Goal: Information Seeking & Learning: Learn about a topic

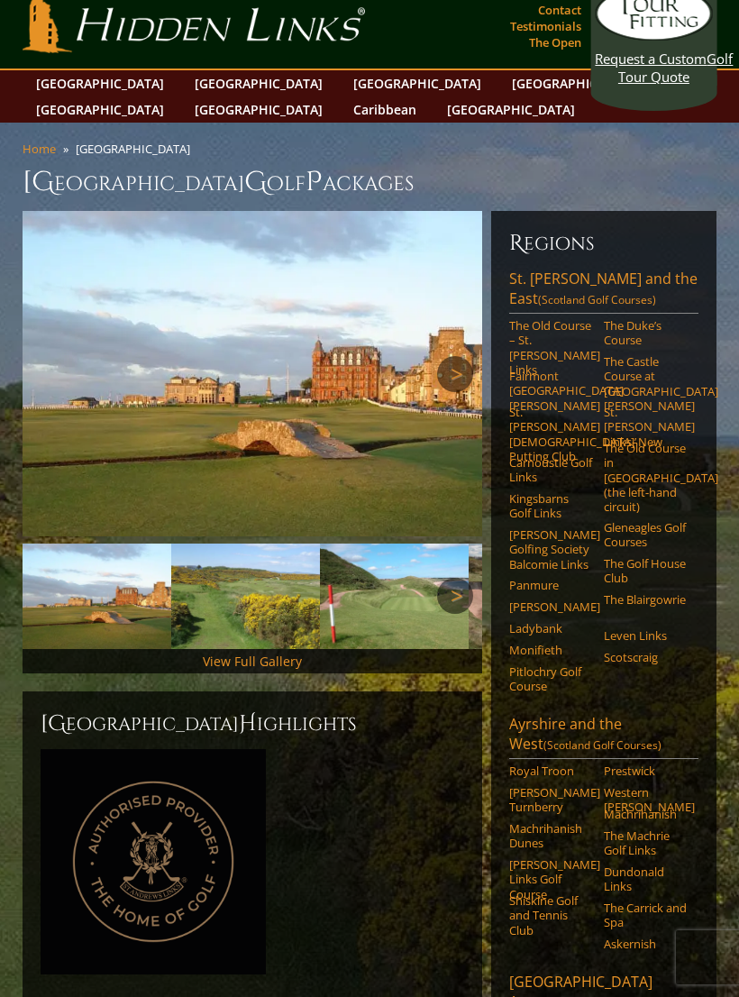
scroll to position [19, 0]
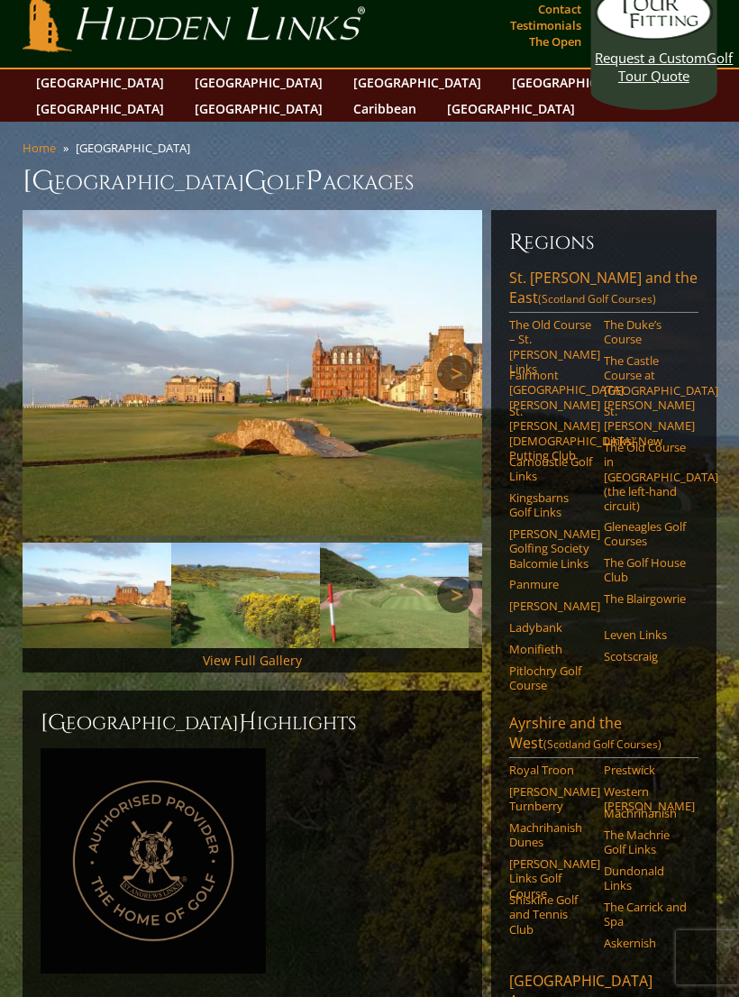
click at [625, 591] on link "The Blairgowrie" at bounding box center [645, 598] width 83 height 14
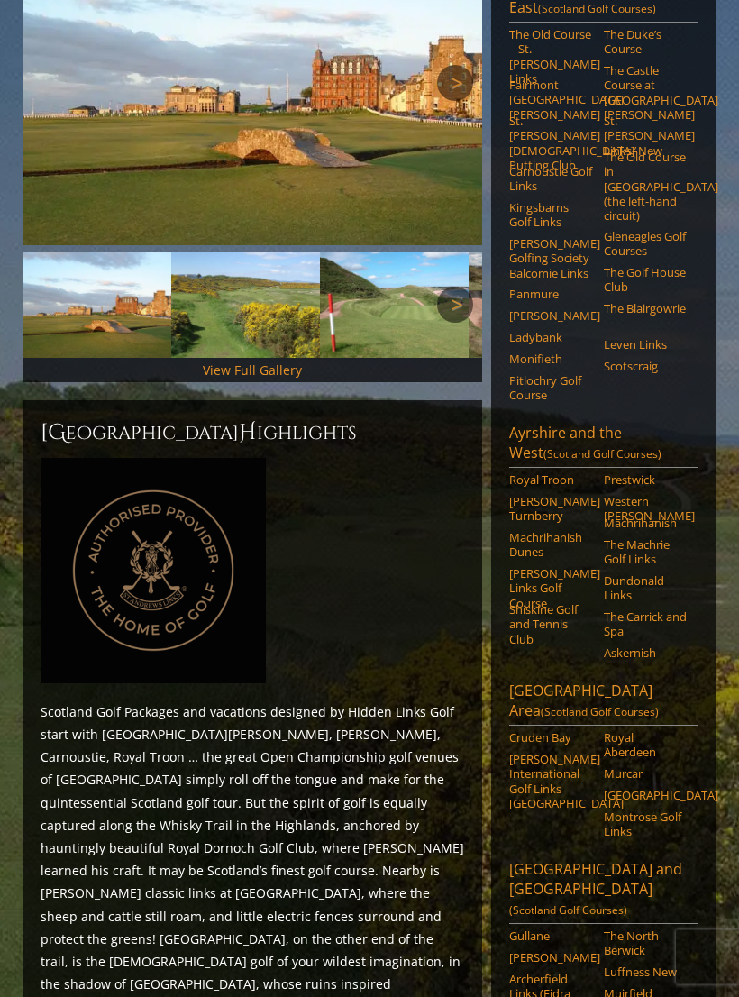
scroll to position [311, 0]
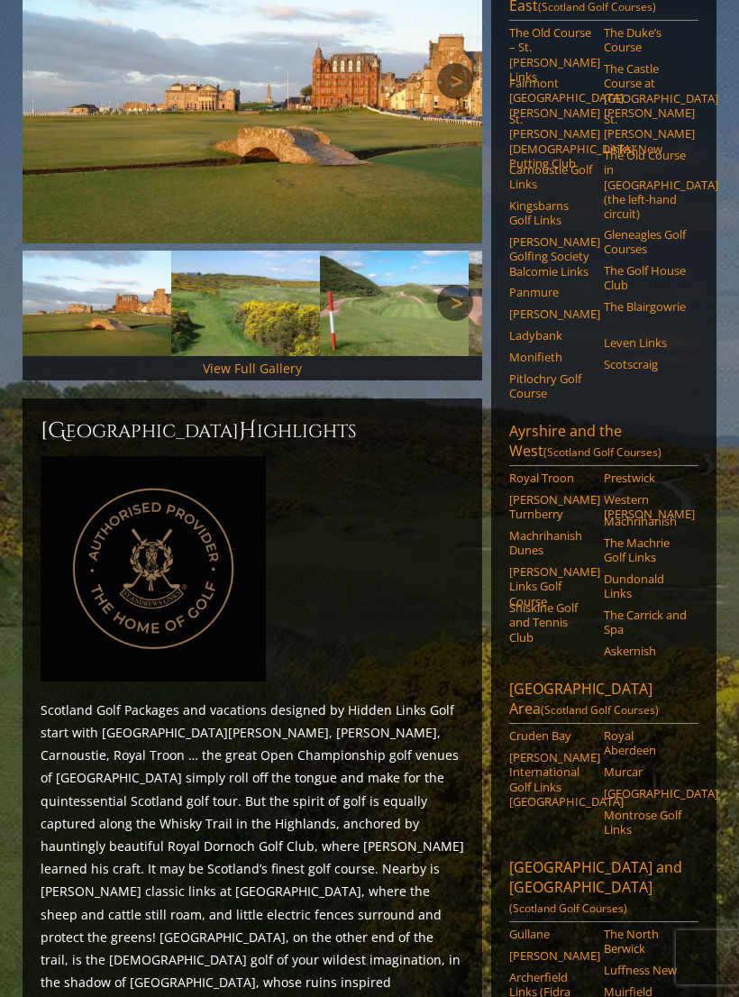
click at [560, 728] on link "Cruden Bay" at bounding box center [550, 735] width 83 height 14
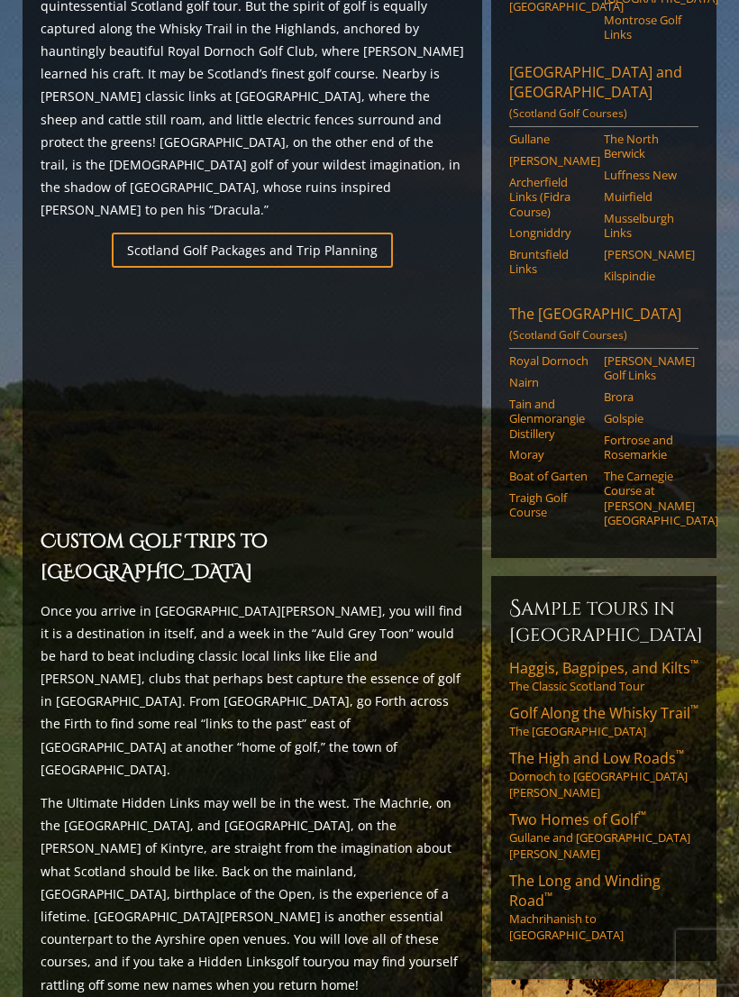
scroll to position [1108, 0]
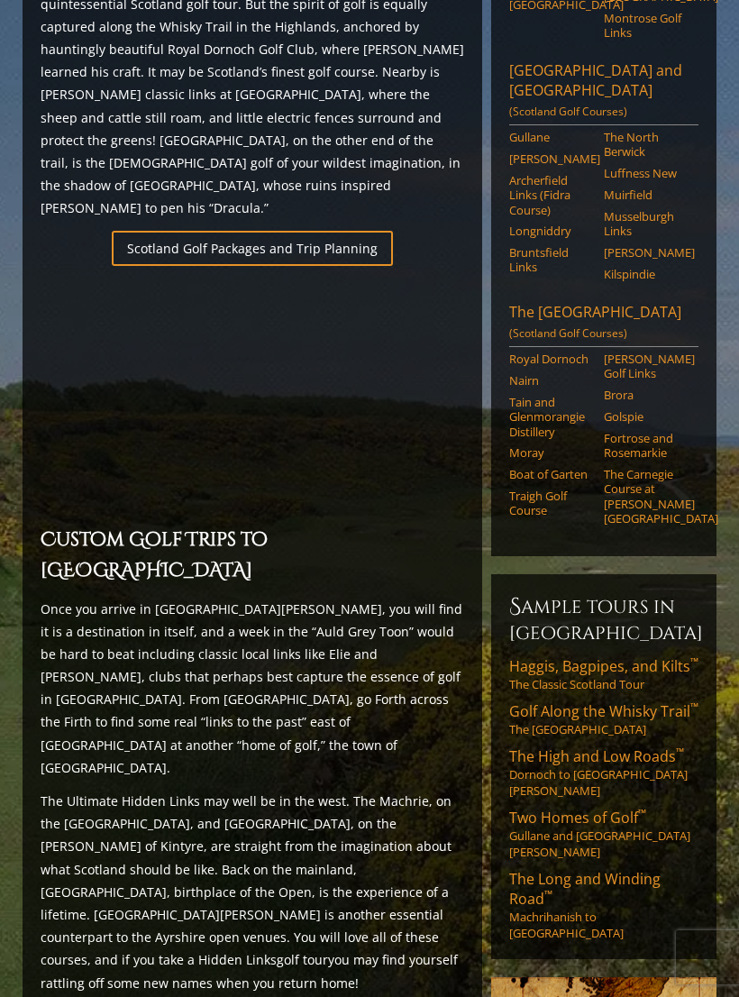
click at [609, 701] on span "Golf Along the Whisky Trail ™" at bounding box center [603, 711] width 189 height 20
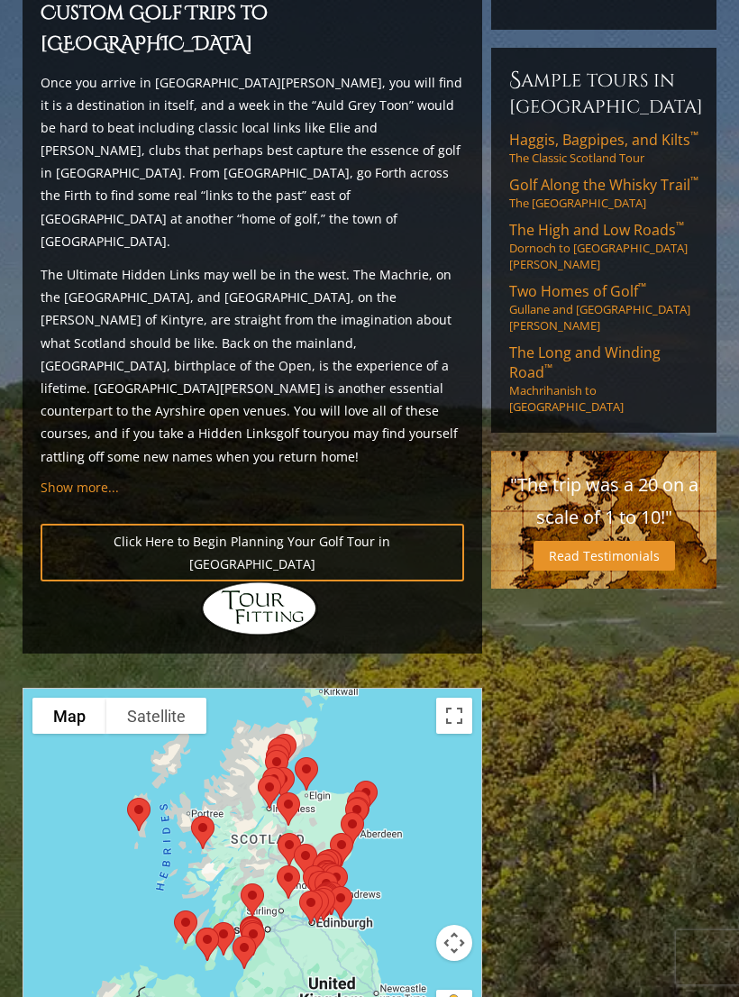
scroll to position [1747, 0]
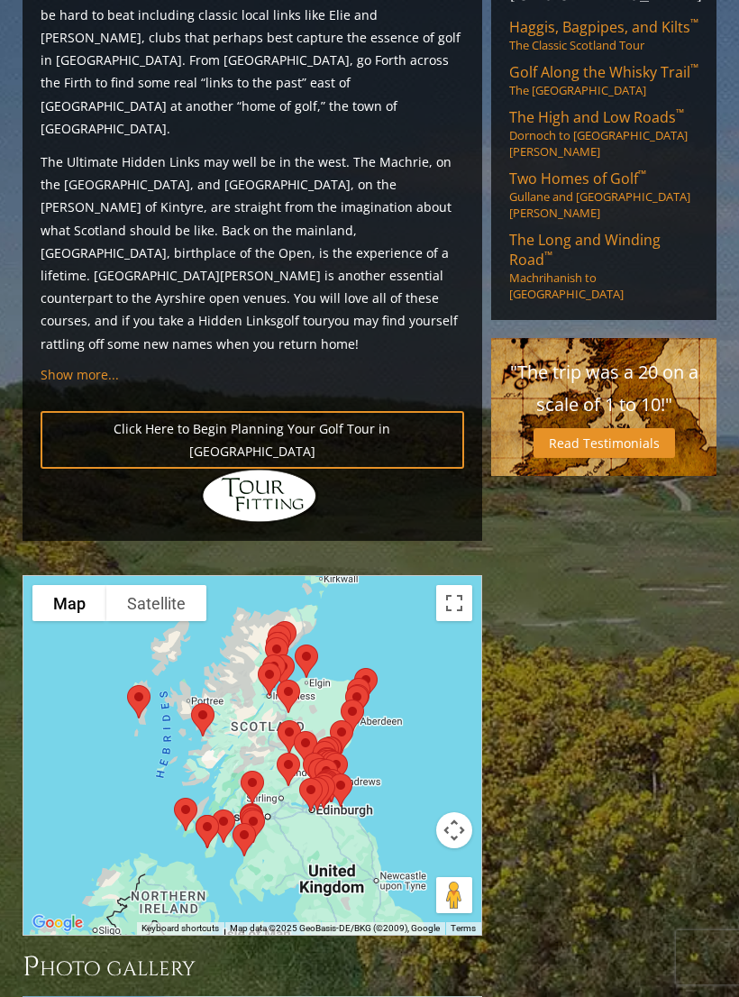
click at [447, 573] on div at bounding box center [253, 752] width 461 height 359
click at [454, 585] on button "Toggle fullscreen view" at bounding box center [454, 603] width 36 height 36
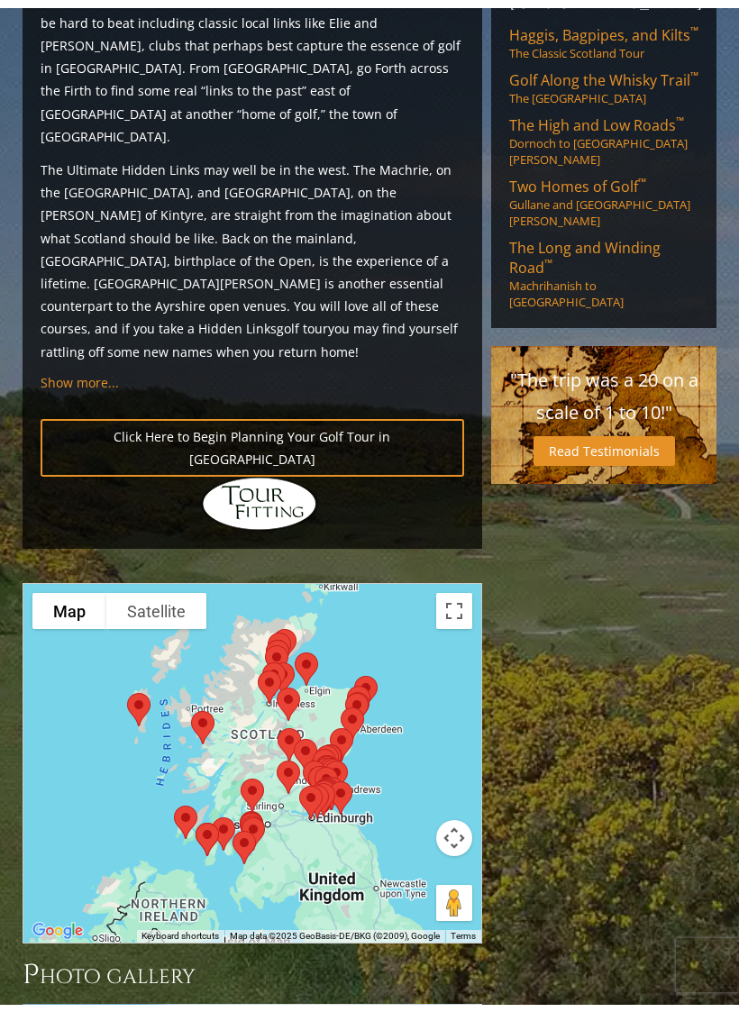
scroll to position [22, 0]
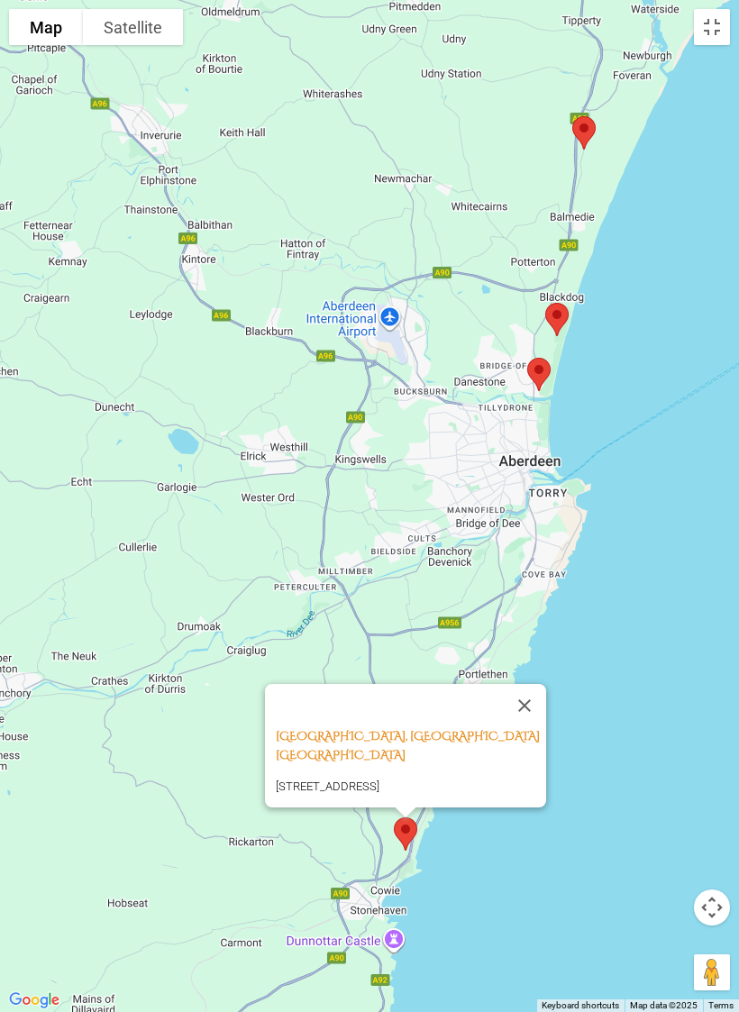
click at [538, 684] on button "Close" at bounding box center [524, 705] width 43 height 43
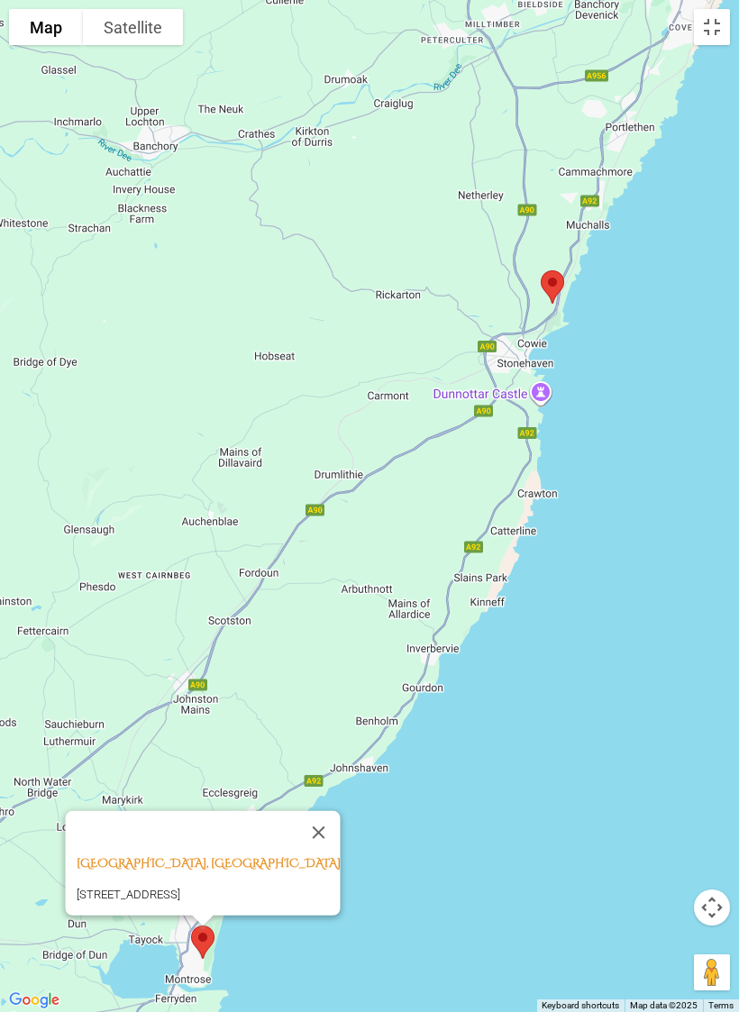
click at [318, 810] on button "Close" at bounding box center [318, 831] width 43 height 43
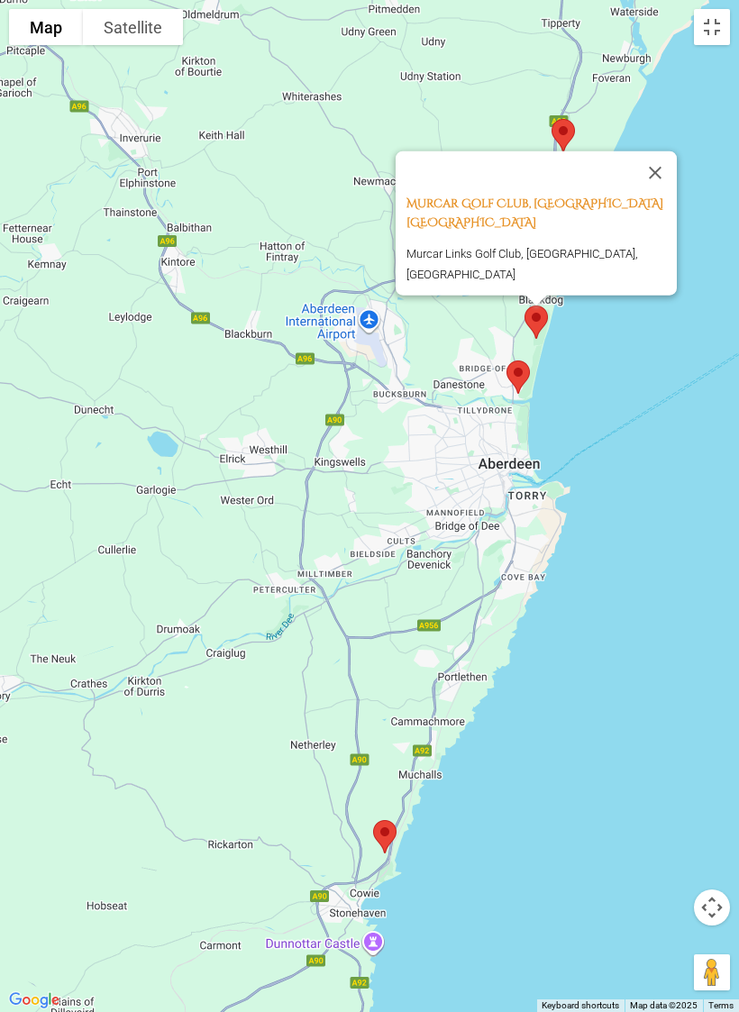
click at [668, 165] on button "Close" at bounding box center [655, 172] width 43 height 43
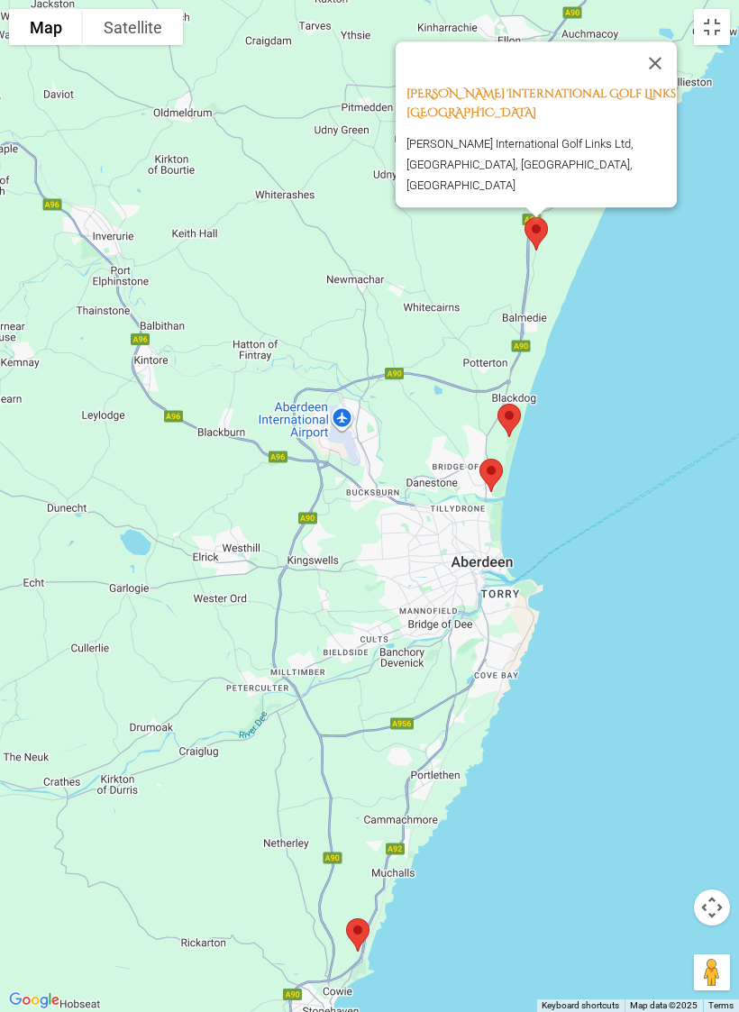
click at [666, 80] on button "Close" at bounding box center [655, 62] width 43 height 43
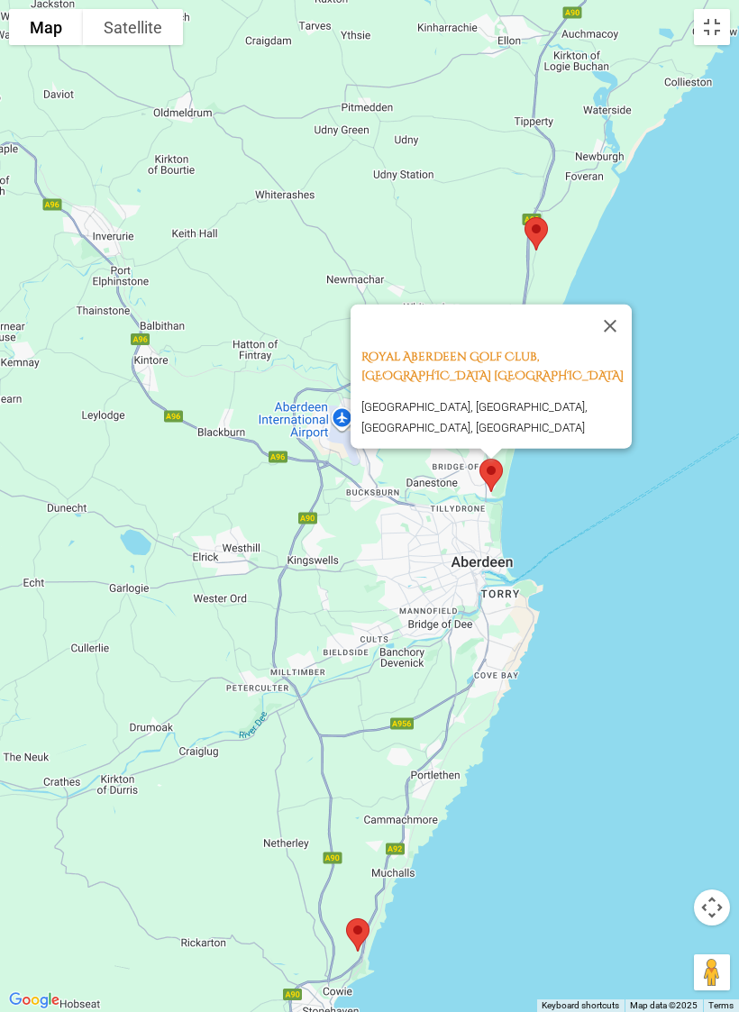
click at [622, 316] on button "Close" at bounding box center [610, 325] width 43 height 43
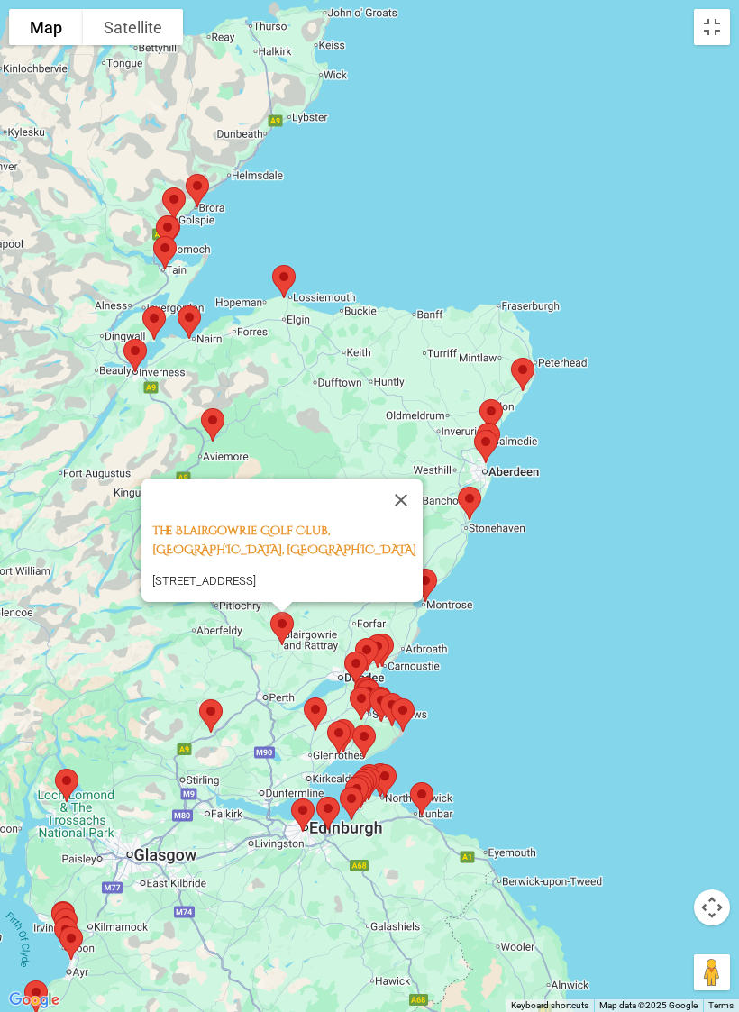
click at [406, 479] on button "Close" at bounding box center [400, 500] width 43 height 43
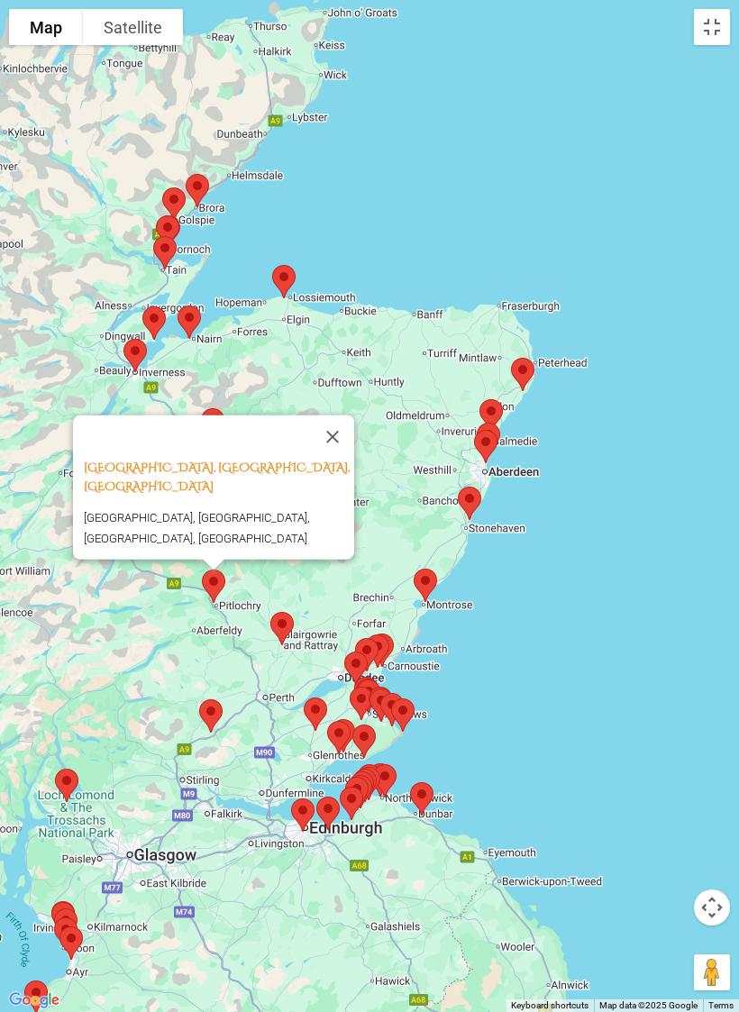
click at [339, 441] on button "Close" at bounding box center [332, 436] width 43 height 43
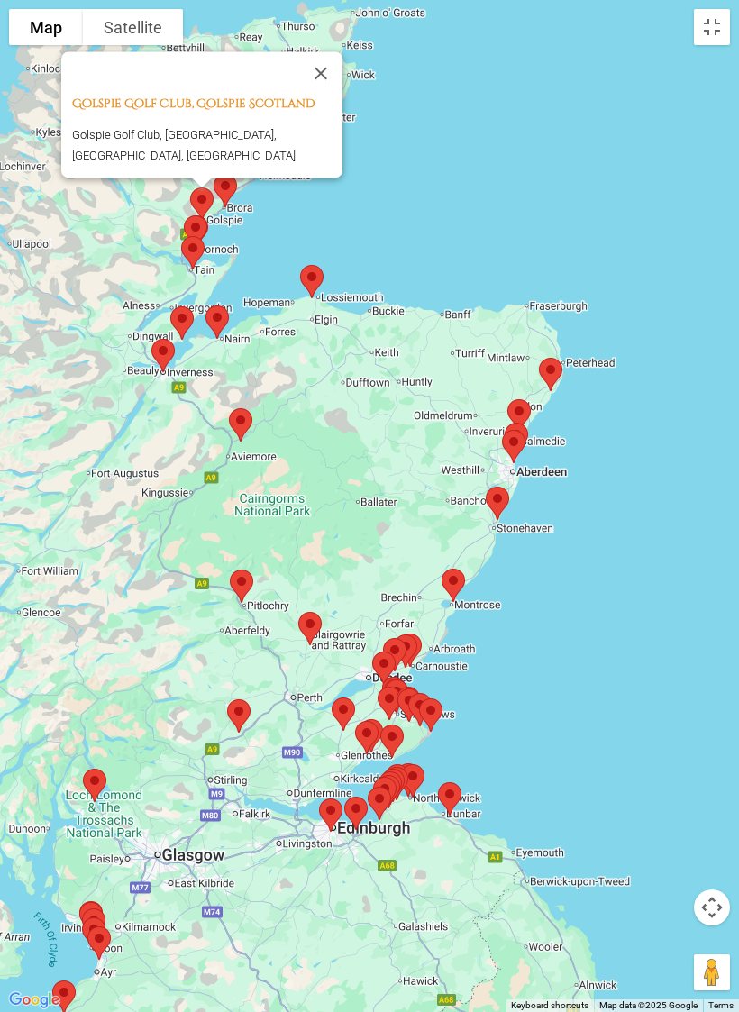
click at [317, 84] on button "Close" at bounding box center [320, 72] width 43 height 43
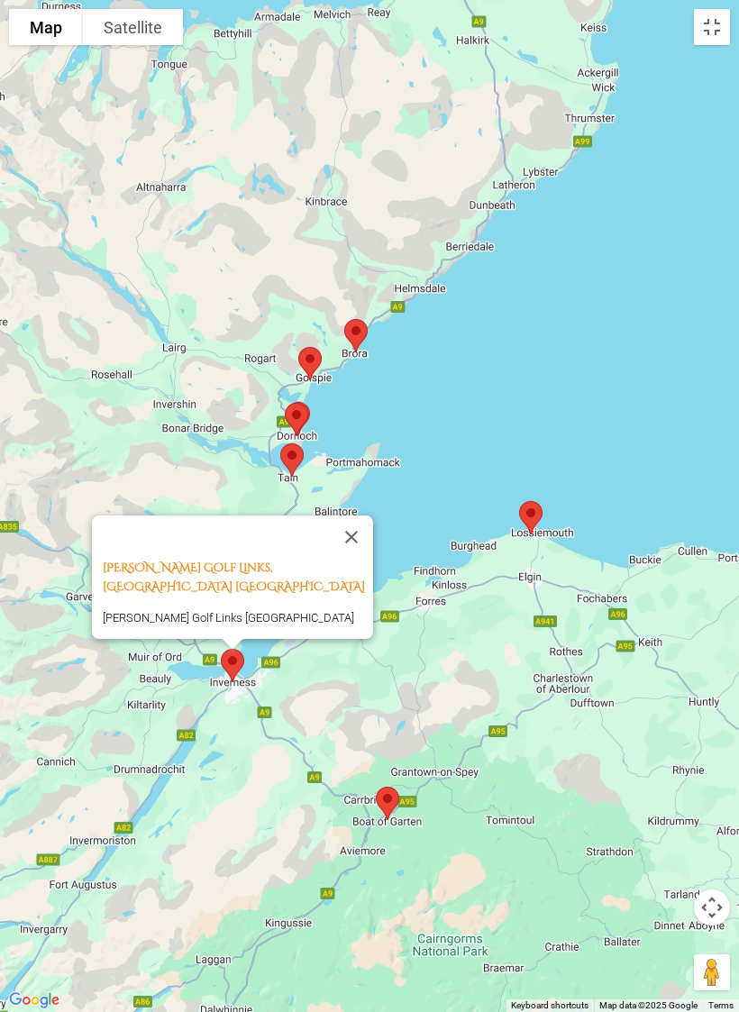
click at [357, 529] on button "Close" at bounding box center [351, 537] width 43 height 43
click at [355, 526] on button "Close" at bounding box center [351, 537] width 43 height 43
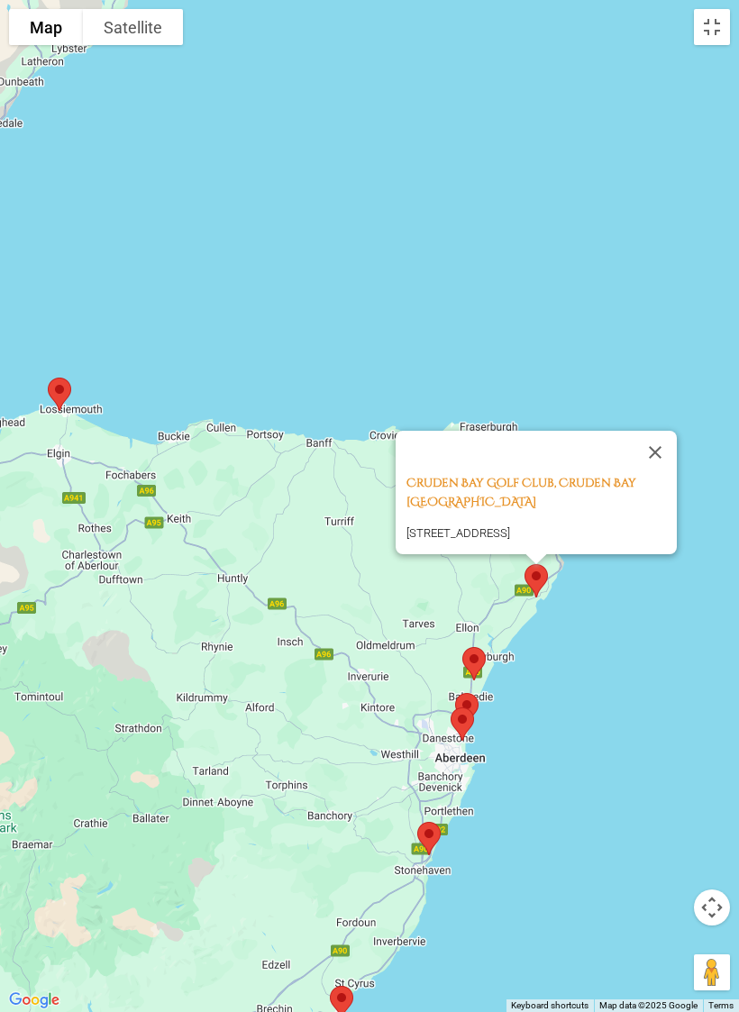
click at [661, 431] on button "Close" at bounding box center [655, 452] width 43 height 43
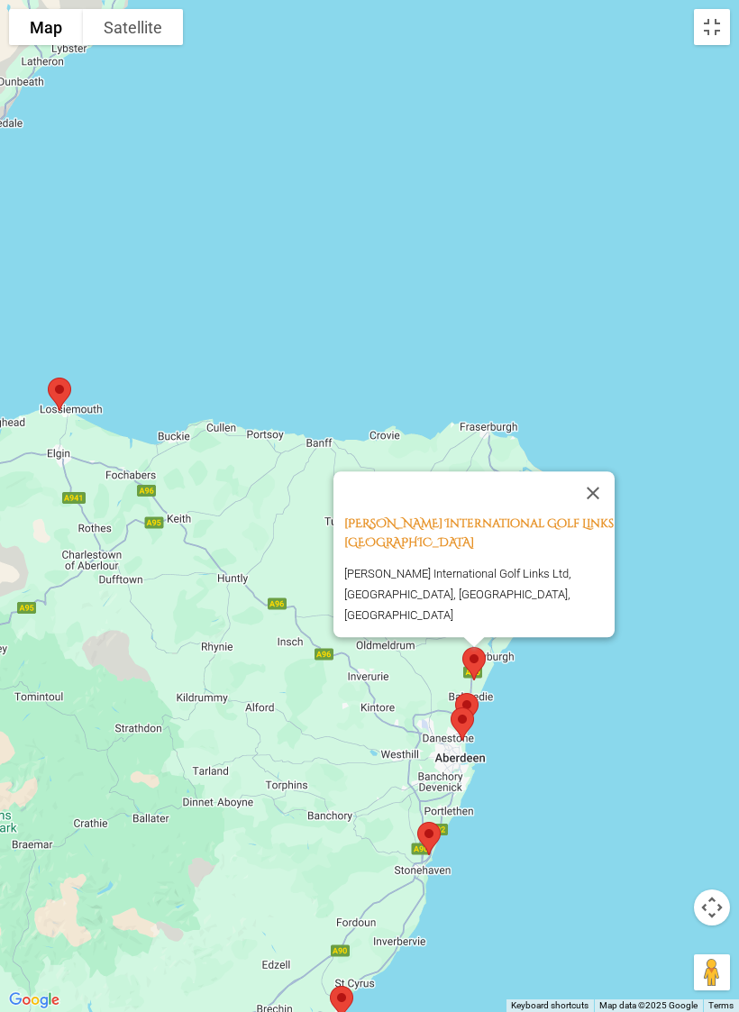
click at [595, 500] on button "Close" at bounding box center [592, 492] width 43 height 43
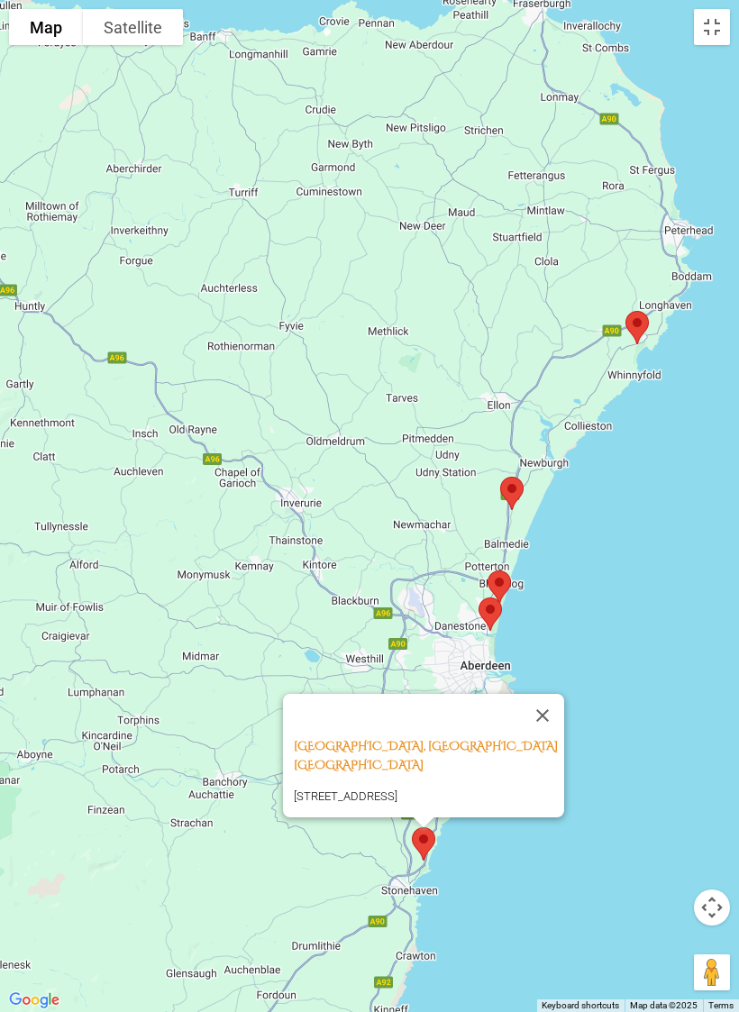
click at [549, 694] on button "Close" at bounding box center [542, 715] width 43 height 43
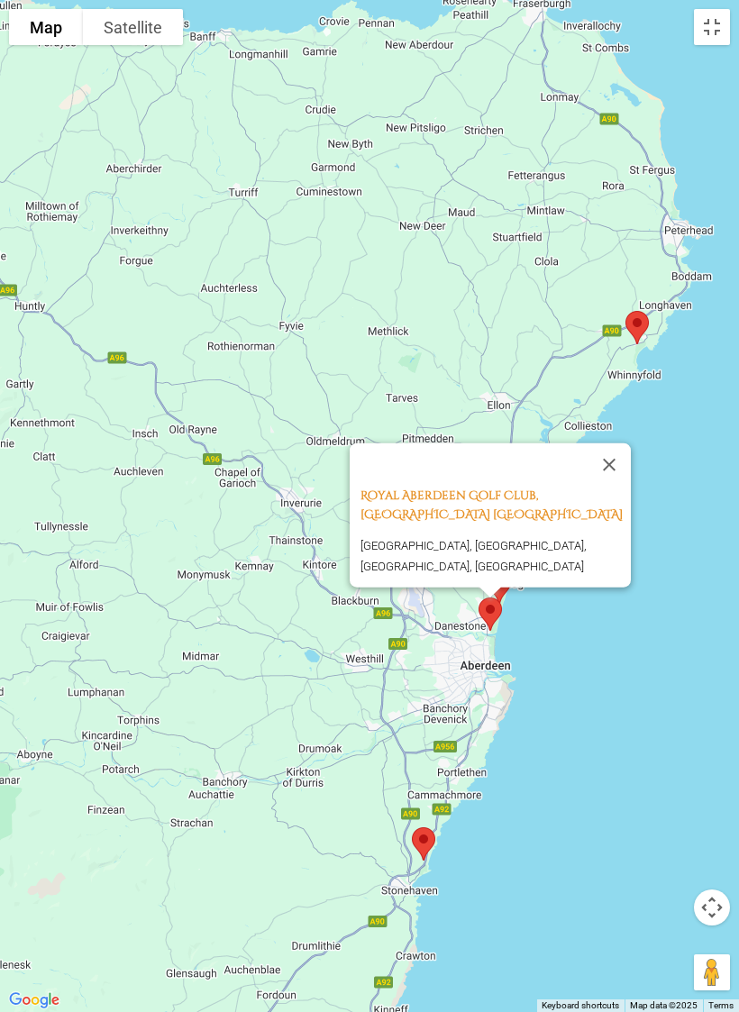
click at [616, 452] on button "Close" at bounding box center [609, 464] width 43 height 43
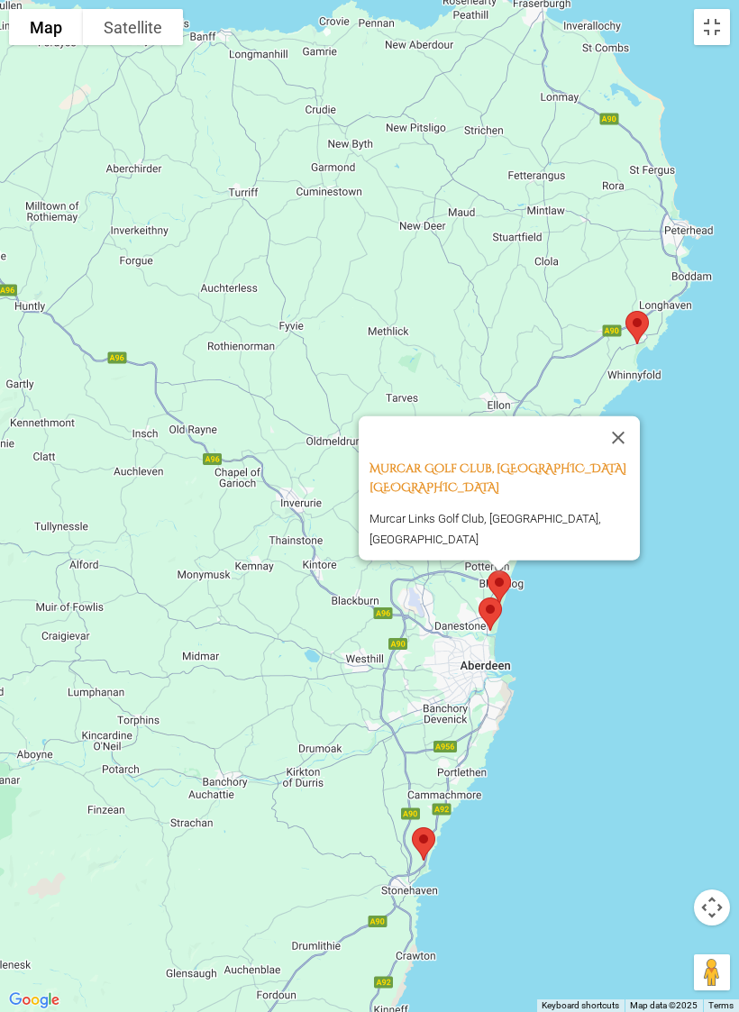
click at [612, 427] on button "Close" at bounding box center [618, 436] width 43 height 43
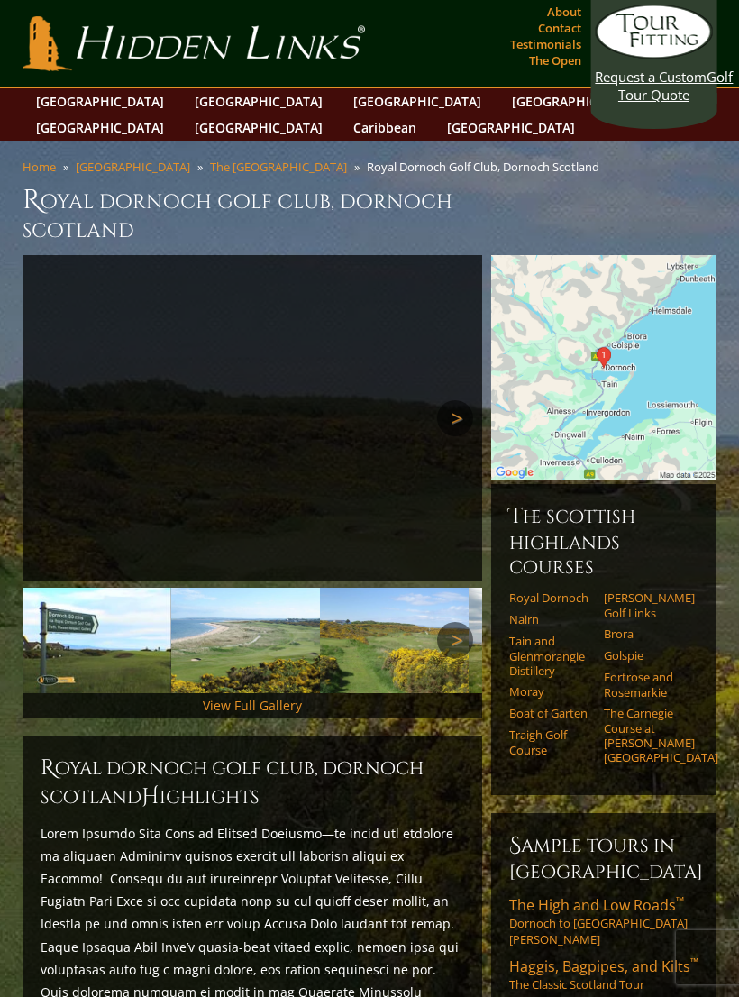
click at [648, 590] on link "[PERSON_NAME] Golf Links" at bounding box center [645, 605] width 83 height 30
